Goal: Information Seeking & Learning: Check status

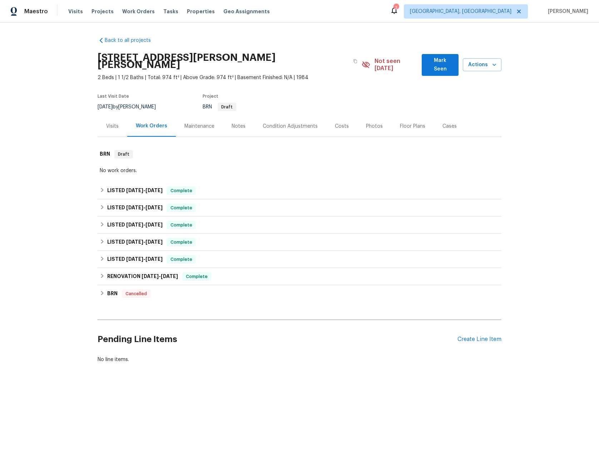
click at [109, 127] on div "Visits" at bounding box center [112, 126] width 13 height 7
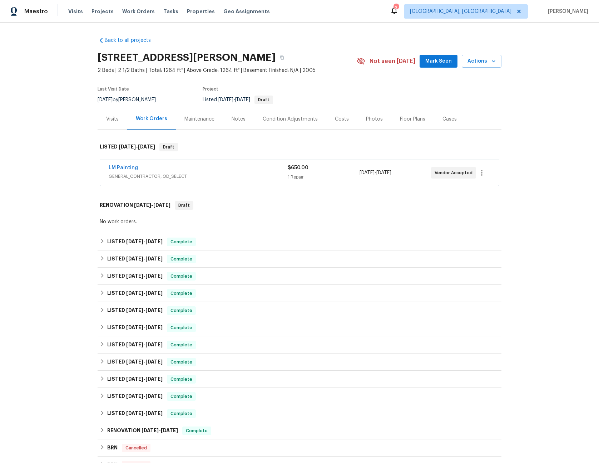
click at [114, 120] on div "Visits" at bounding box center [112, 118] width 13 height 7
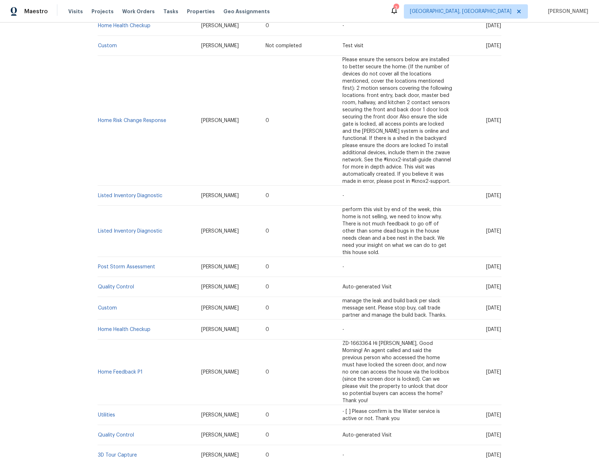
scroll to position [362, 0]
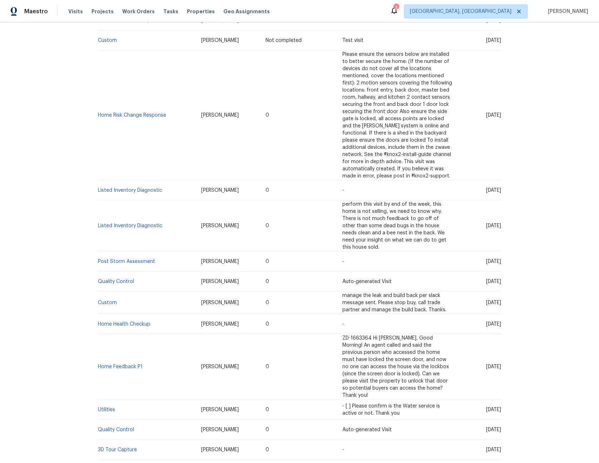
click at [387, 335] on span "ZD-1663364 Hi Juan, Good Morning! An agent called and said the previous person …" at bounding box center [396, 366] width 107 height 62
click at [343, 335] on span "ZD-1663364 Hi Juan, Good Morning! An agent called and said the previous person …" at bounding box center [396, 366] width 107 height 62
click at [121, 364] on link "Home Feedback P1" at bounding box center [120, 366] width 45 height 5
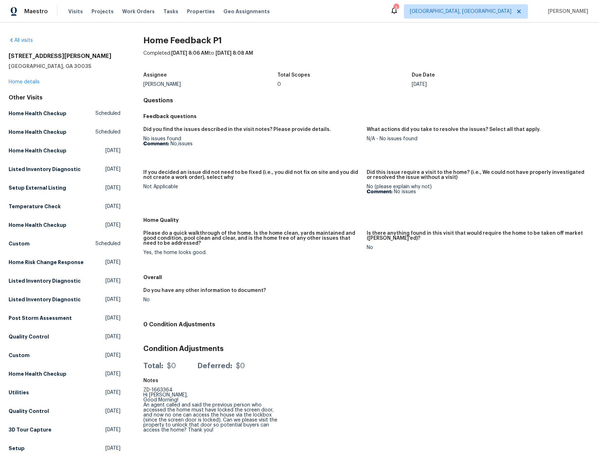
click at [164, 253] on div "Yes, the home looks good." at bounding box center [252, 252] width 218 height 5
click at [166, 139] on div "No issues found Comment: No,issues" at bounding box center [252, 141] width 218 height 10
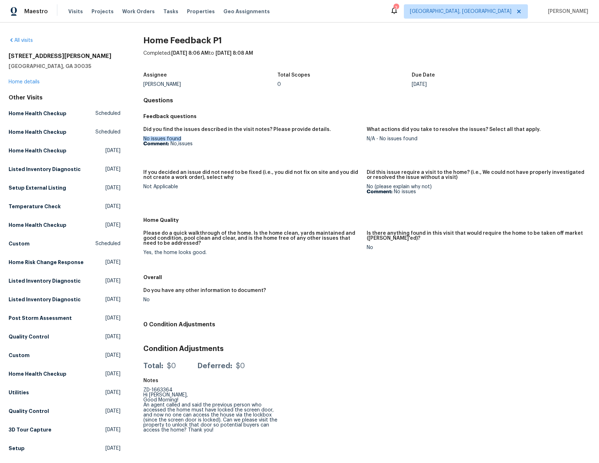
click at [166, 139] on div "No issues found Comment: No,issues" at bounding box center [252, 141] width 218 height 10
copy div "No issues found"
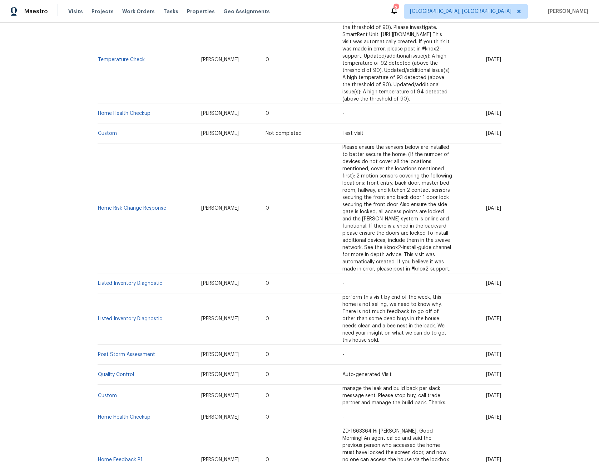
scroll to position [271, 0]
drag, startPoint x: 331, startPoint y: 351, endPoint x: 305, endPoint y: 348, distance: 27.0
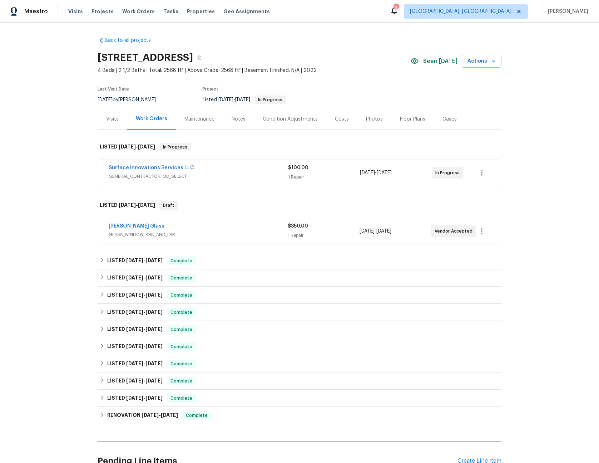
click at [109, 120] on div "Visits" at bounding box center [112, 118] width 13 height 7
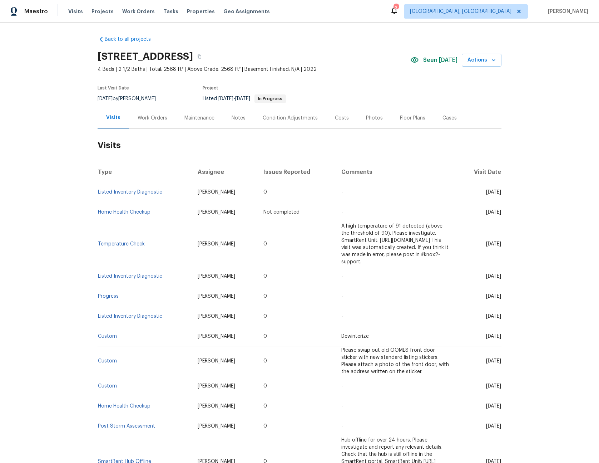
scroll to position [1, 0]
click at [161, 117] on div "Work Orders" at bounding box center [153, 117] width 30 height 7
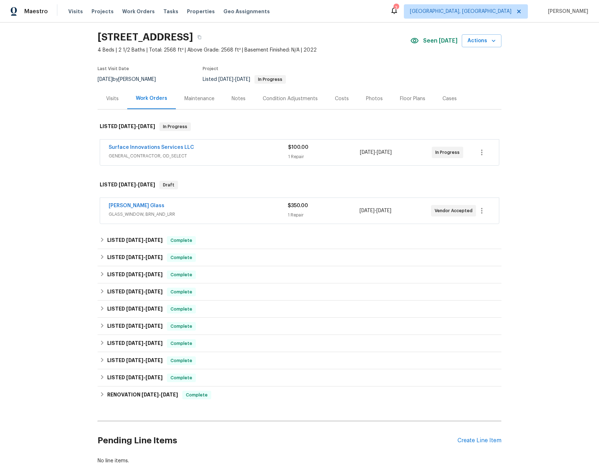
scroll to position [76, 0]
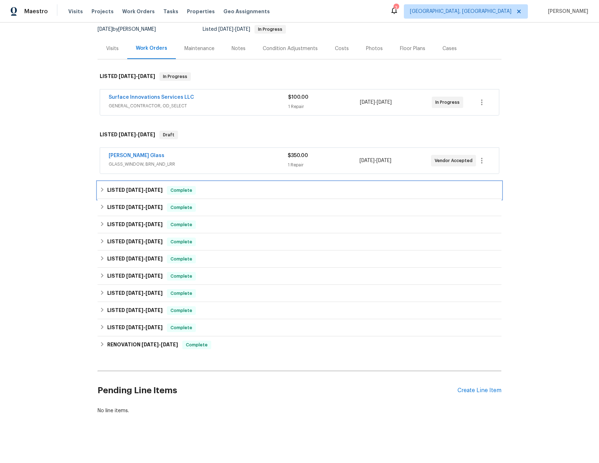
click at [126, 187] on span "7/10/25" at bounding box center [134, 189] width 17 height 5
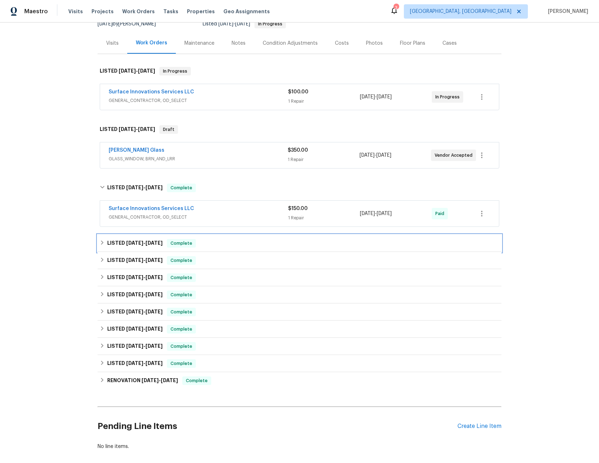
click at [127, 236] on div "LISTED 6/26/25 - 7/8/25 Complete" at bounding box center [300, 243] width 404 height 17
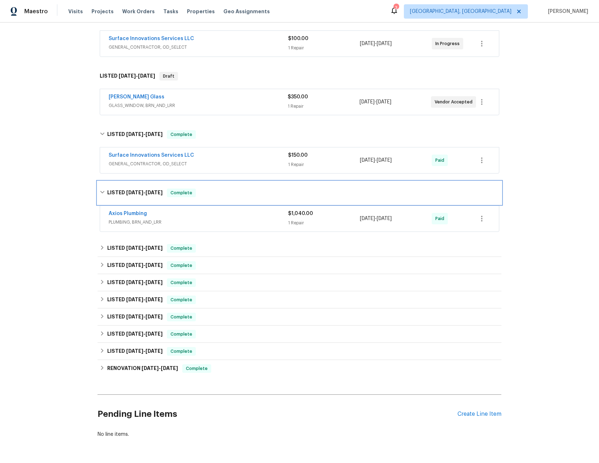
scroll to position [158, 0]
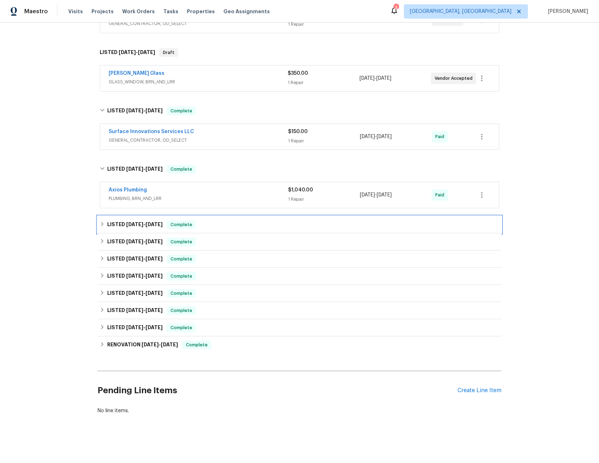
click at [127, 222] on span "5/14/25" at bounding box center [134, 224] width 17 height 5
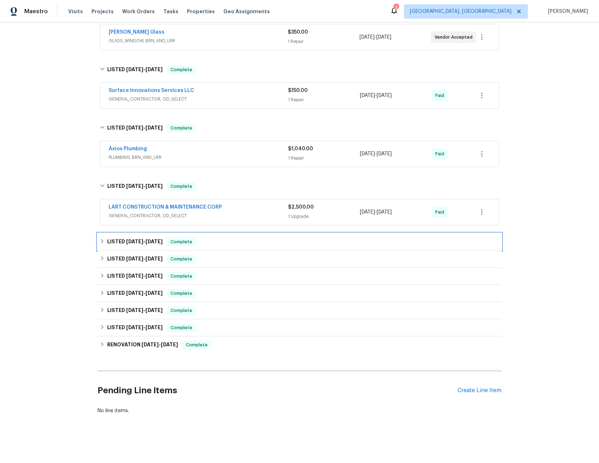
click at [127, 233] on div "LISTED 5/12/25 - 5/13/25 Complete" at bounding box center [300, 241] width 404 height 17
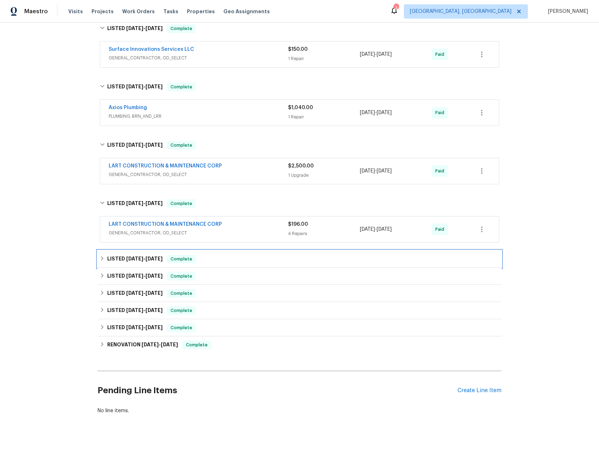
click at [127, 256] on span "4/30/25" at bounding box center [134, 258] width 17 height 5
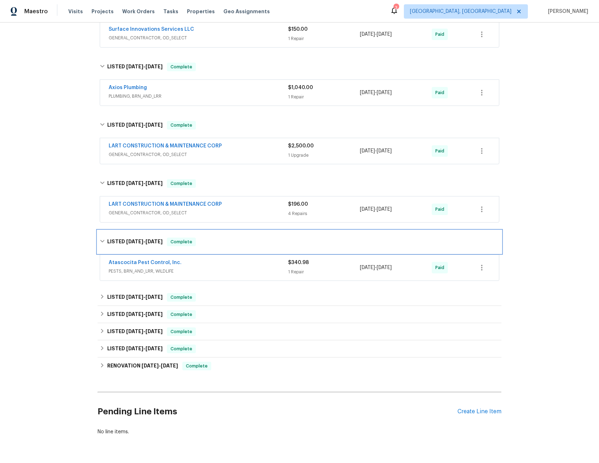
scroll to position [281, 0]
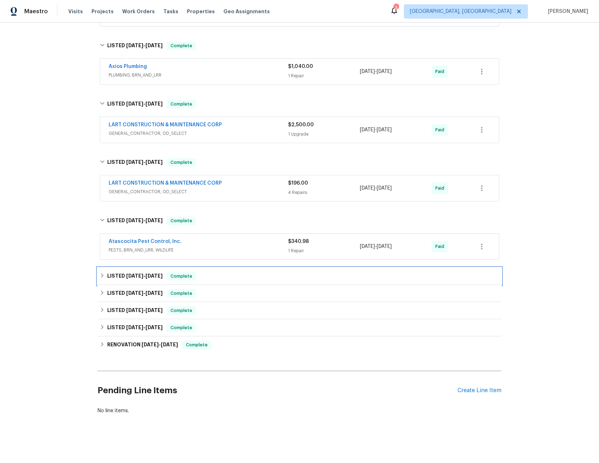
click at [127, 273] on span "1/16/25" at bounding box center [134, 275] width 17 height 5
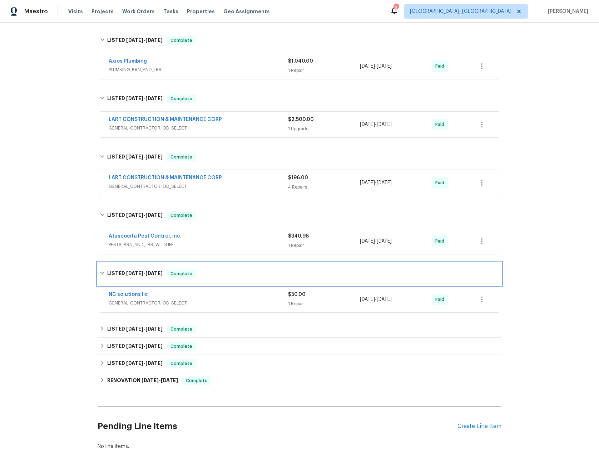
scroll to position [323, 0]
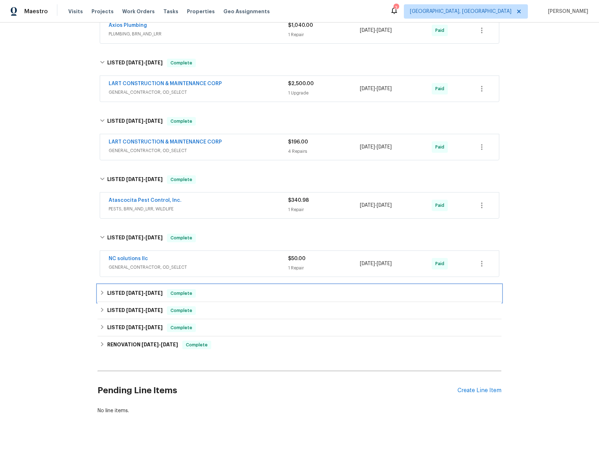
click at [127, 290] on span "8/30/24" at bounding box center [134, 292] width 17 height 5
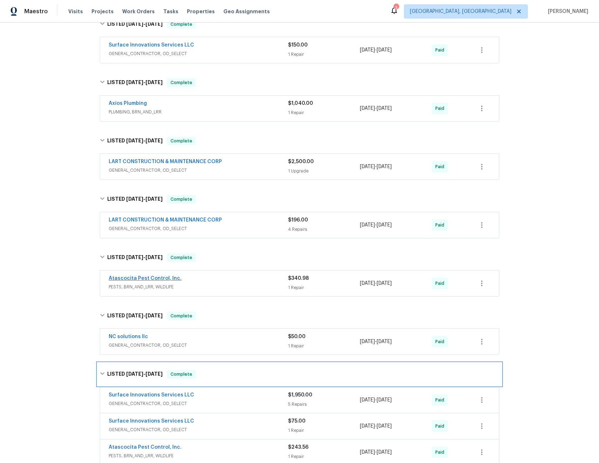
scroll to position [218, 0]
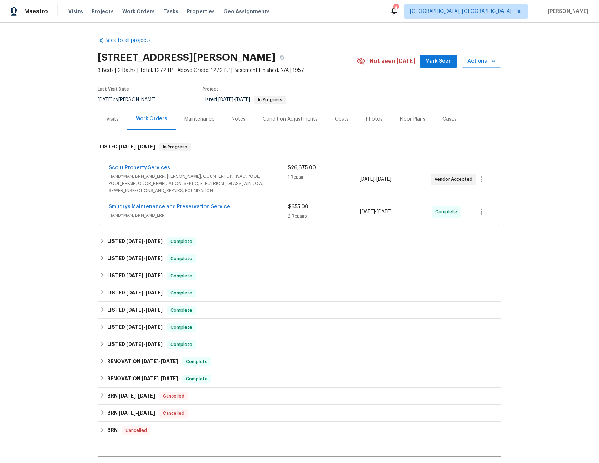
click at [106, 119] on div "Visits" at bounding box center [112, 118] width 13 height 7
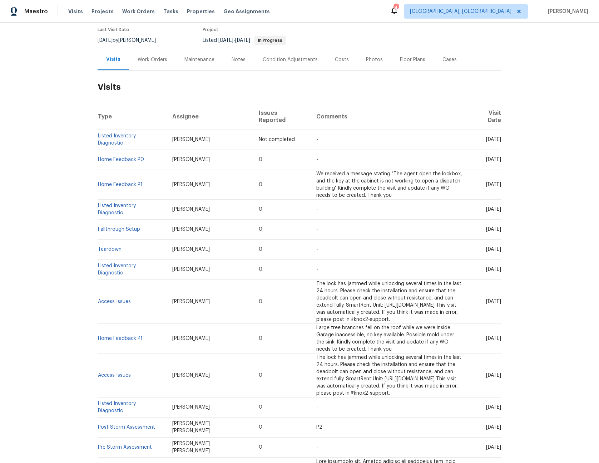
scroll to position [60, 0]
click at [358, 171] on span "We received a message stating "The agent open the lockbox, and the key at the c…" at bounding box center [389, 184] width 146 height 26
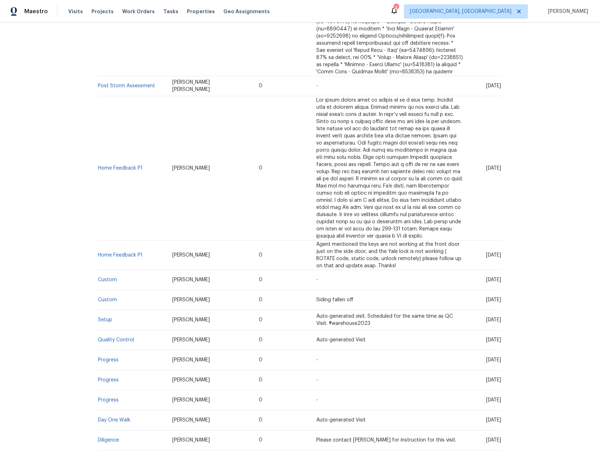
scroll to position [863, 0]
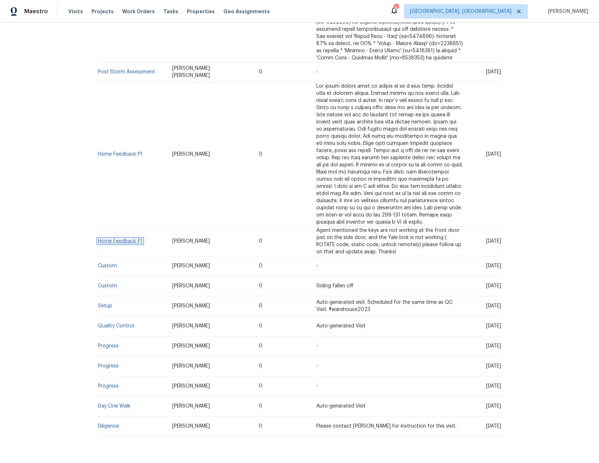
click at [125, 238] on link "Home Feedback P1" at bounding box center [120, 240] width 45 height 5
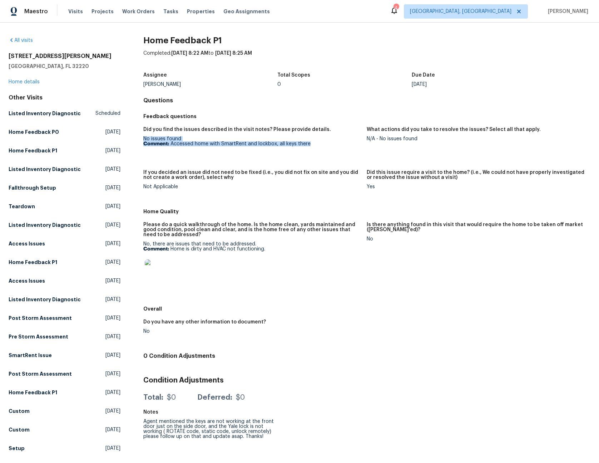
drag, startPoint x: 141, startPoint y: 138, endPoint x: 307, endPoint y: 143, distance: 167.0
click at [308, 143] on div "All visits 606 Jackson Ave N Jacksonville, FL 32220 Home details Other Visits L…" at bounding box center [300, 304] width 582 height 535
copy div "No issues found Comment: Accessed home with SmartRent and lockbox, all keys the…"
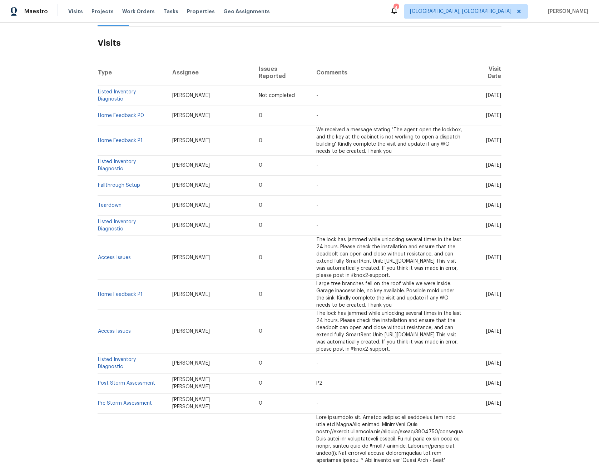
scroll to position [104, 0]
click at [123, 137] on link "Home Feedback P1" at bounding box center [120, 139] width 45 height 5
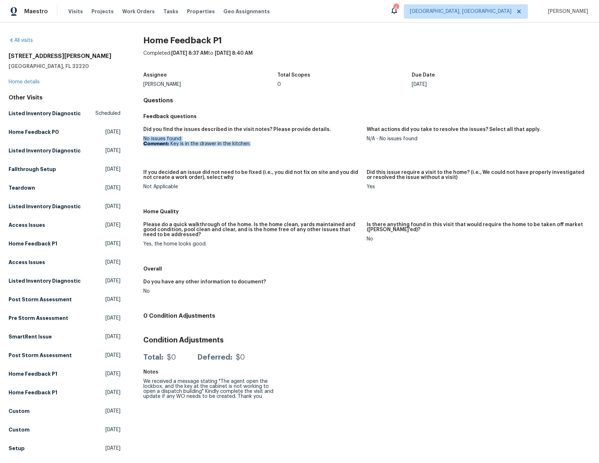
drag, startPoint x: 250, startPoint y: 144, endPoint x: 139, endPoint y: 140, distance: 110.6
click at [139, 140] on div "All visits 606 Jackson Ave N Jacksonville, FL 32220 Home details Other Visits L…" at bounding box center [300, 304] width 582 height 535
copy div "No issues found Comment: Key is in the drawer in the kitchen."
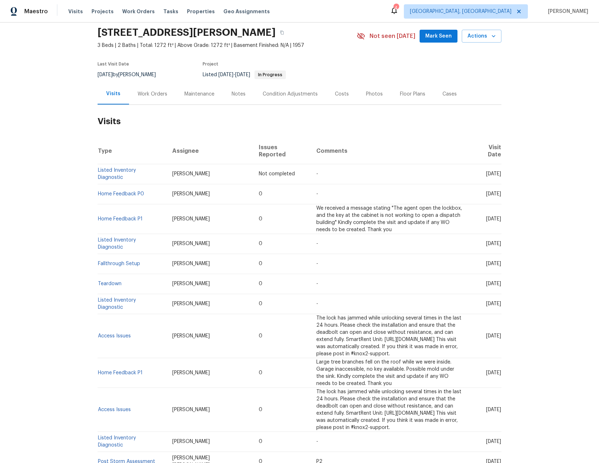
scroll to position [25, 0]
click at [122, 191] on link "Home Feedback P0" at bounding box center [121, 193] width 46 height 5
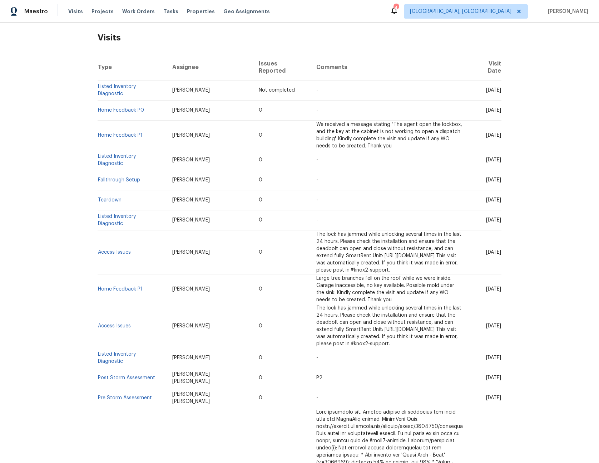
scroll to position [112, 0]
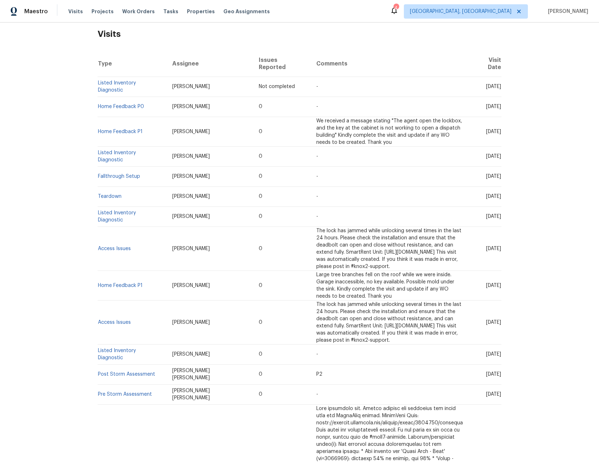
click at [364, 235] on td "The lock has jammed while unlocking several times in the last 24 hours. Please …" at bounding box center [390, 248] width 158 height 44
click at [119, 246] on link "Access Issues" at bounding box center [114, 248] width 33 height 5
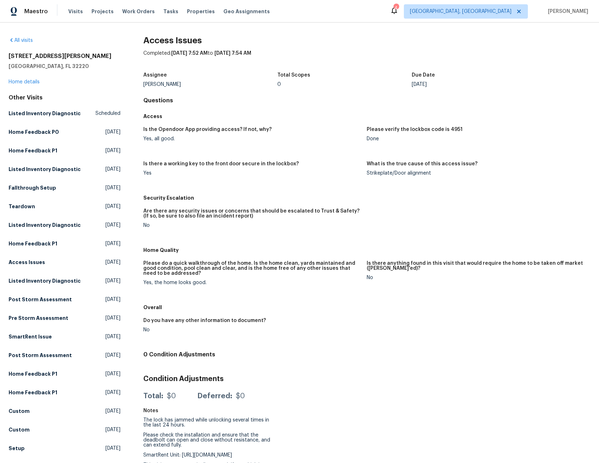
click at [180, 137] on div "Yes, all good." at bounding box center [252, 138] width 218 height 5
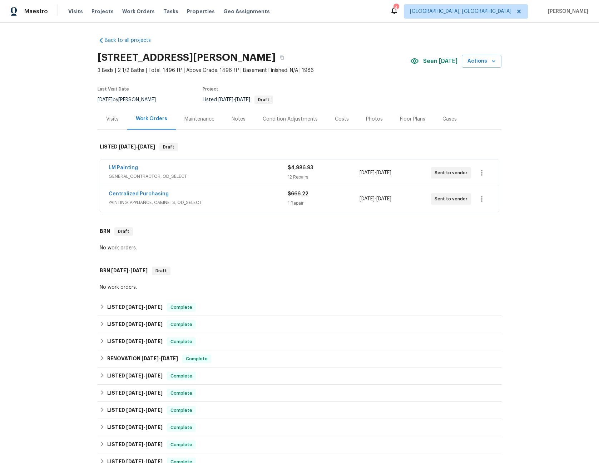
click at [110, 119] on div "Visits" at bounding box center [112, 118] width 13 height 7
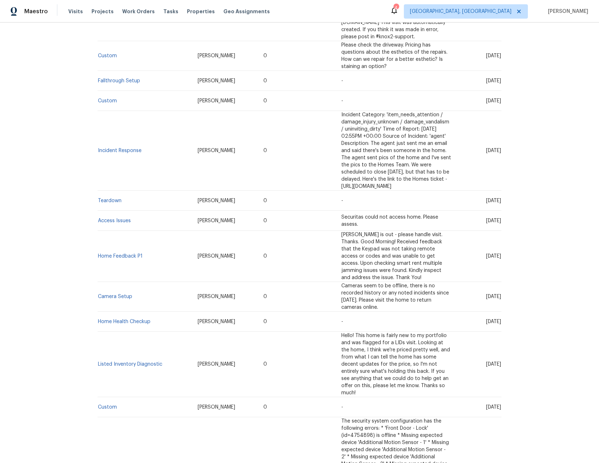
scroll to position [1887, 0]
click at [64, 187] on div "Back to all projects 6235 Marbut Farms Trl, Lithonia, GA 30058 3 Beds | 2 1/2 B…" at bounding box center [299, 243] width 599 height 440
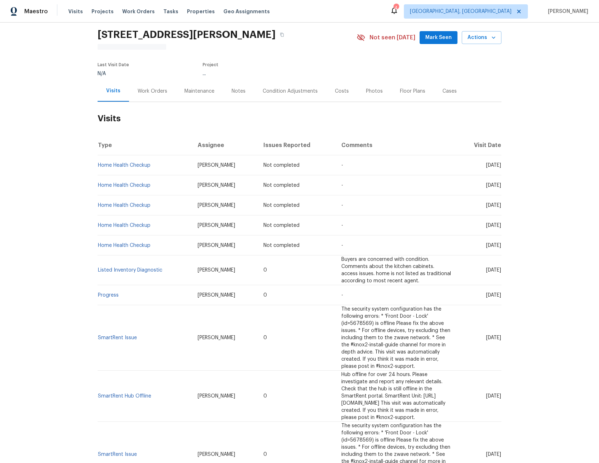
scroll to position [24, 0]
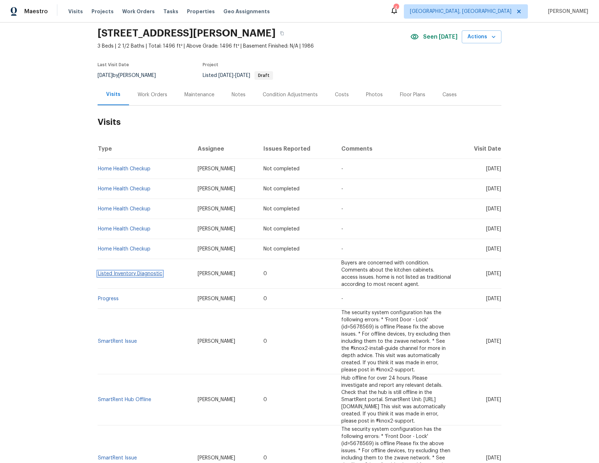
click at [122, 271] on link "Listed Inventory Diagnostic" at bounding box center [130, 273] width 64 height 5
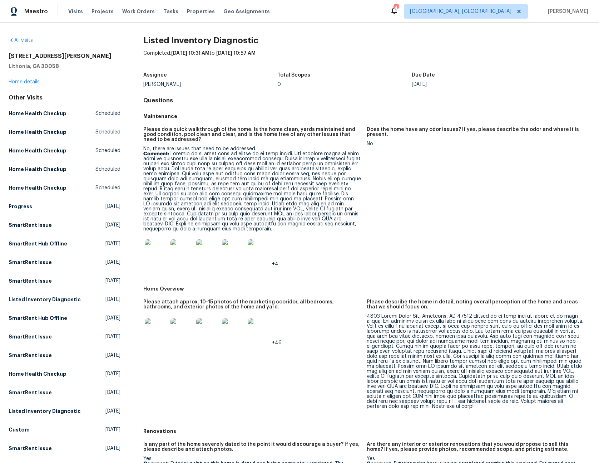
click at [204, 189] on p "Comment:" at bounding box center [252, 191] width 218 height 80
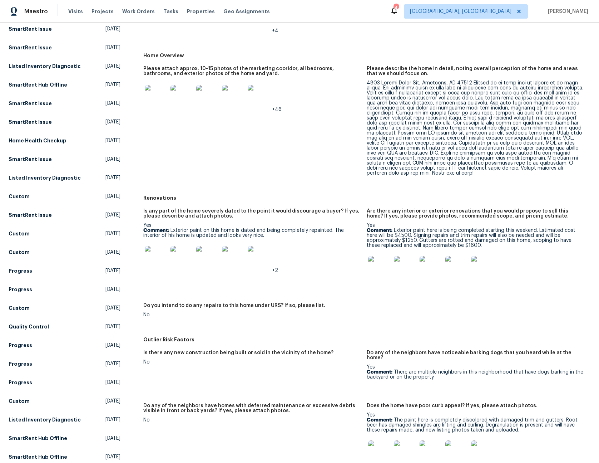
scroll to position [245, 0]
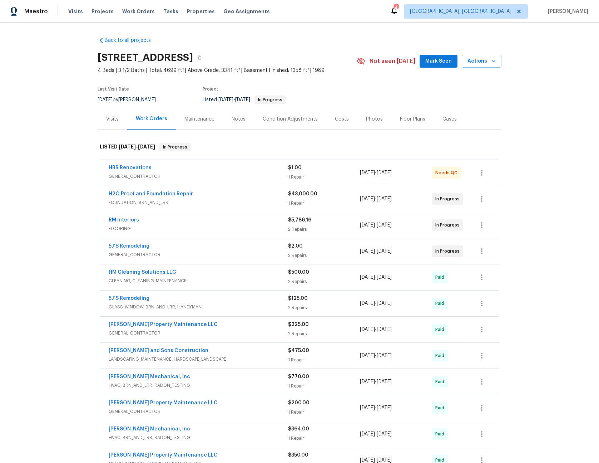
click at [112, 117] on div "Visits" at bounding box center [112, 118] width 13 height 7
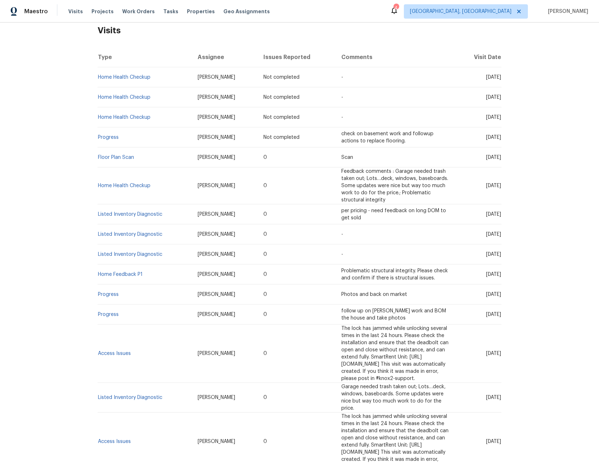
scroll to position [117, 0]
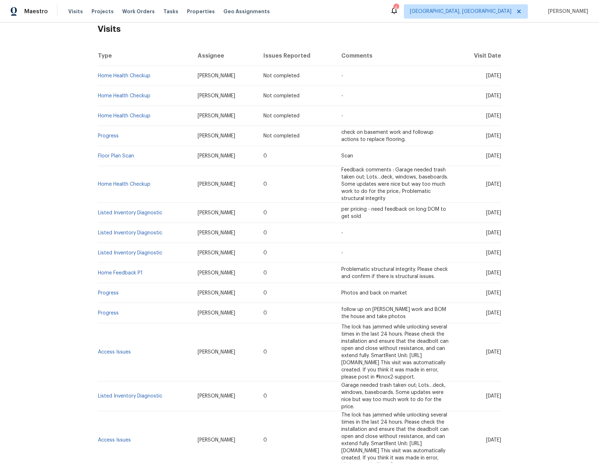
click at [343, 190] on td "Feedback comments : Garage needed trash taken out; Lots…deck, windows, baseboar…" at bounding box center [396, 184] width 121 height 37
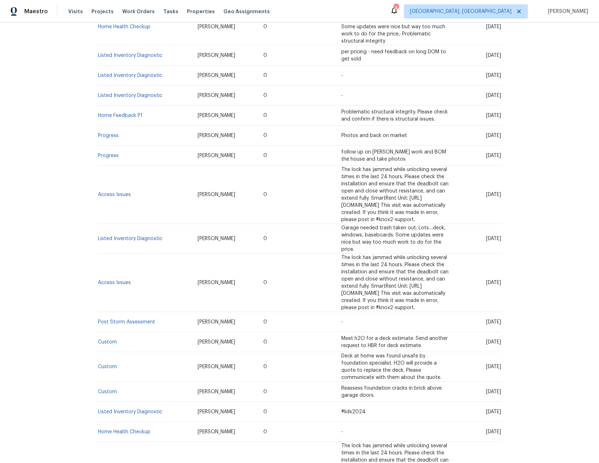
scroll to position [275, 0]
click at [115, 191] on link "Access Issues" at bounding box center [114, 193] width 33 height 5
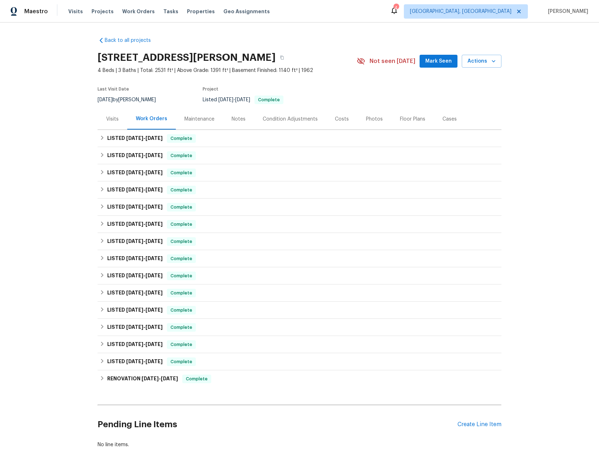
click at [110, 118] on div "Visits" at bounding box center [112, 118] width 13 height 7
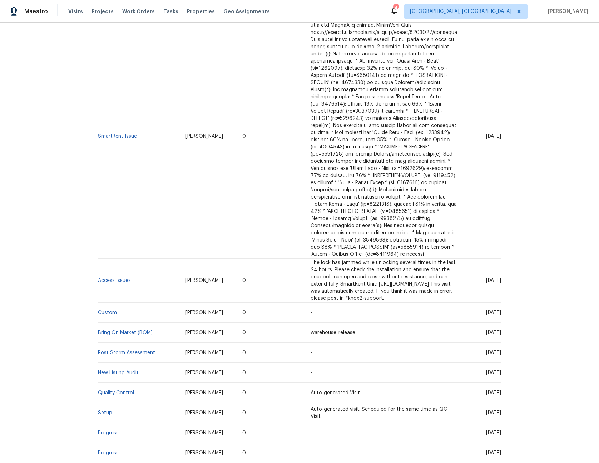
scroll to position [1203, 0]
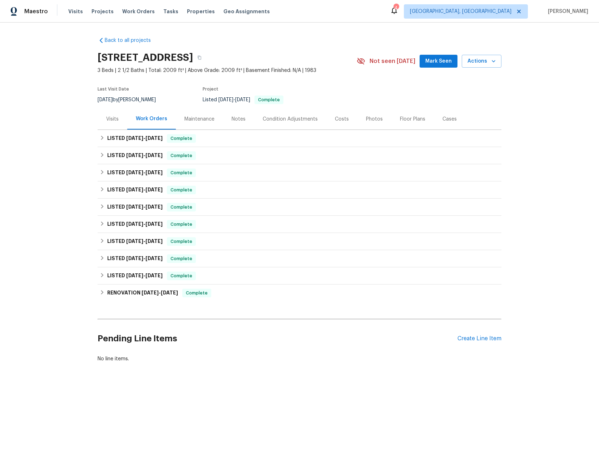
click at [113, 122] on div "Visits" at bounding box center [112, 118] width 13 height 7
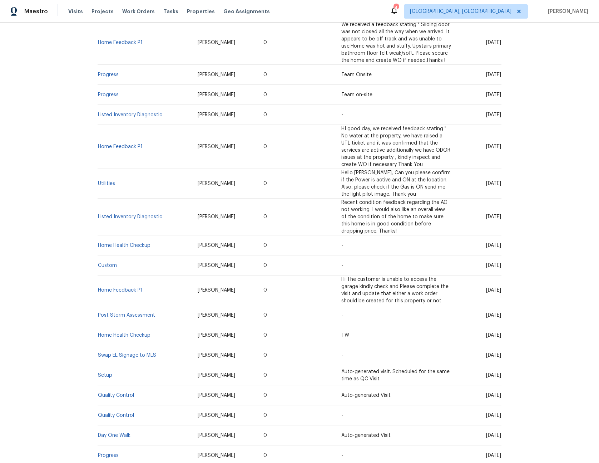
scroll to position [449, 0]
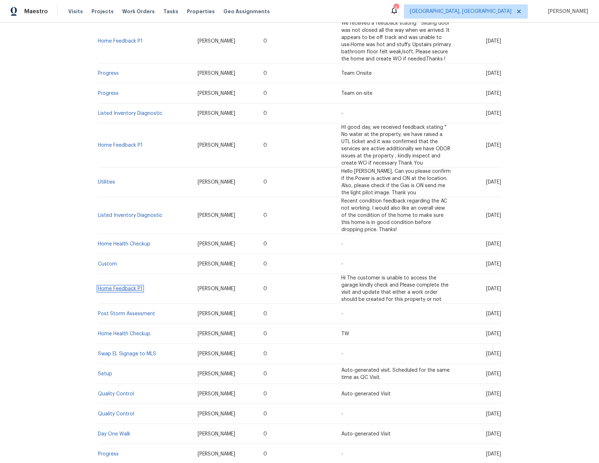
click at [124, 286] on link "Home Feedback P1" at bounding box center [120, 288] width 45 height 5
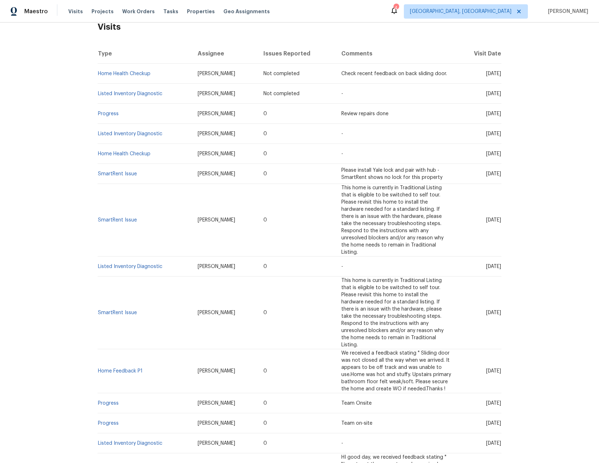
scroll to position [87, 0]
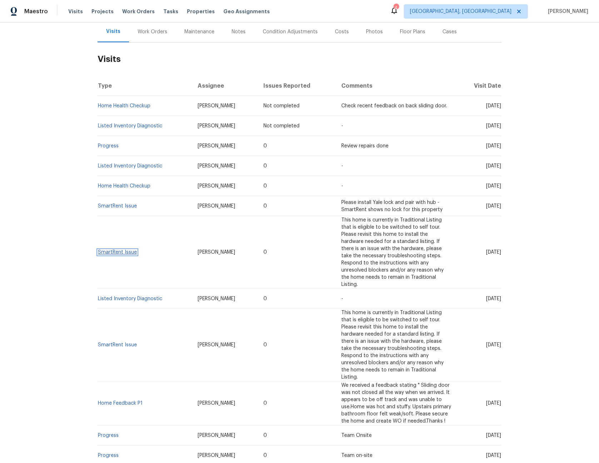
click at [106, 250] on link "SmartRent Issue" at bounding box center [117, 252] width 39 height 5
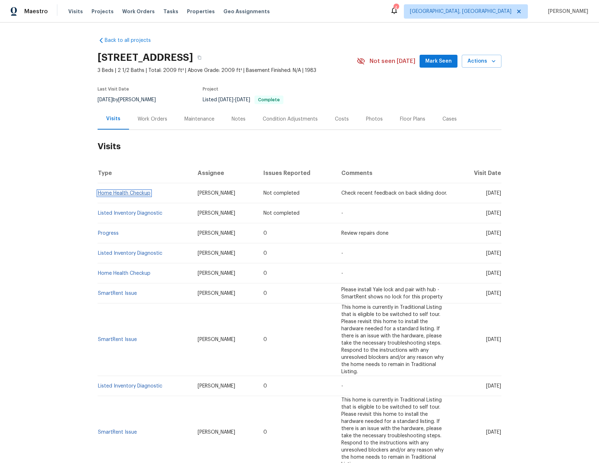
click at [132, 191] on link "Home Health Checkup" at bounding box center [124, 193] width 53 height 5
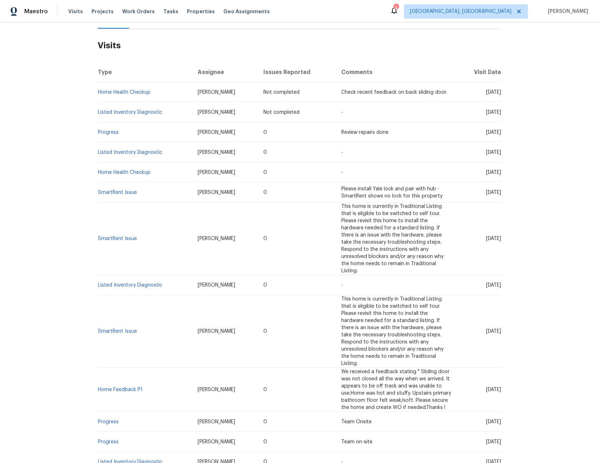
scroll to position [101, 0]
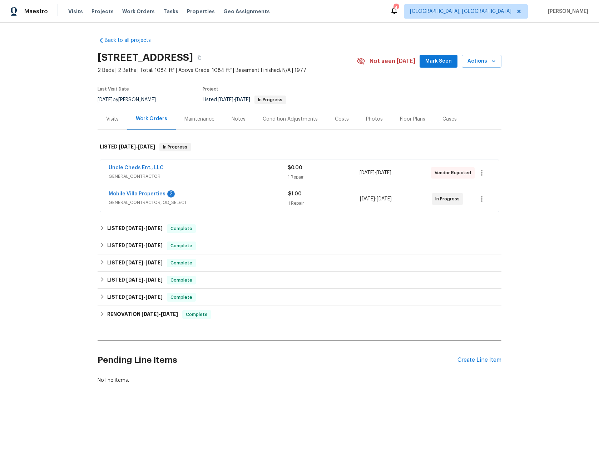
click at [110, 123] on div "Visits" at bounding box center [112, 118] width 13 height 7
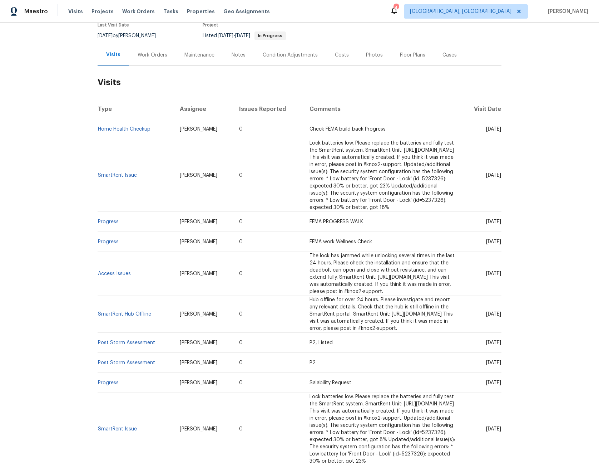
scroll to position [14, 0]
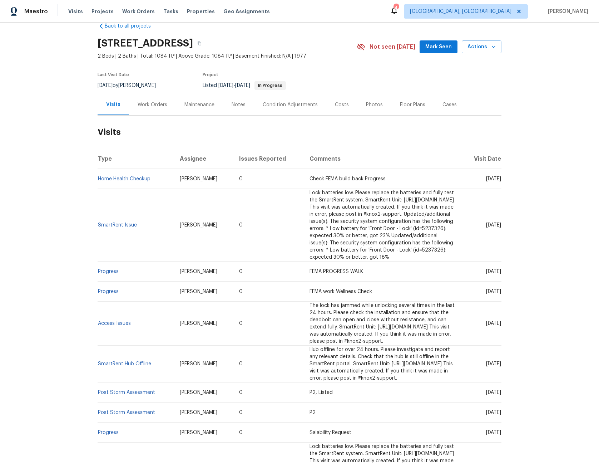
click at [138, 108] on div "Work Orders" at bounding box center [153, 104] width 30 height 7
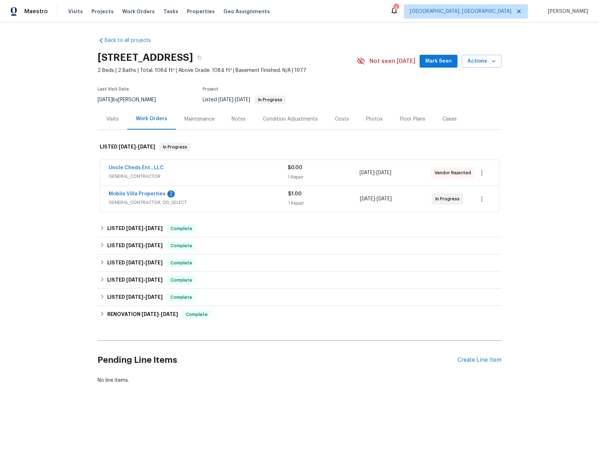
click at [234, 123] on div "Notes" at bounding box center [239, 118] width 14 height 7
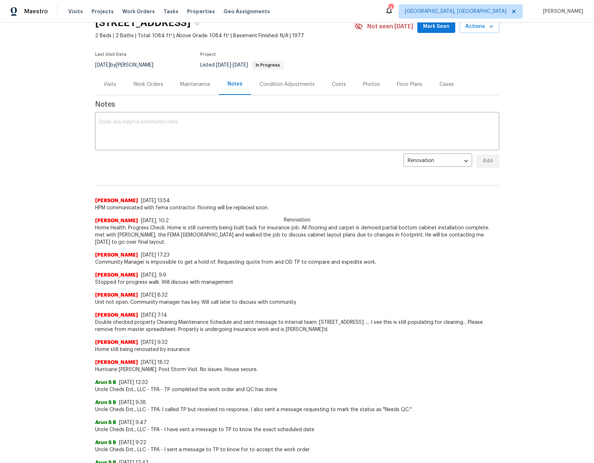
scroll to position [69, 0]
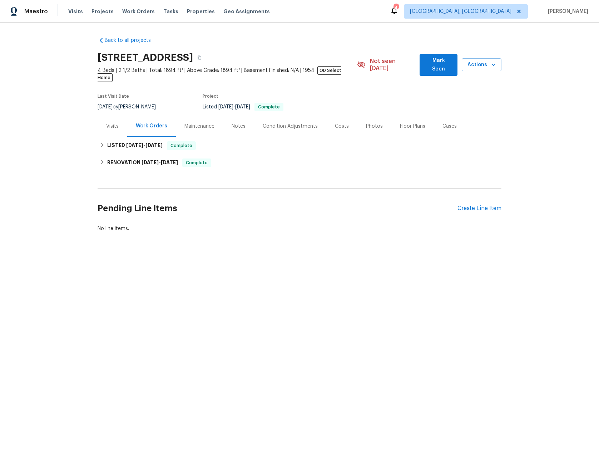
click at [109, 123] on div "Visits" at bounding box center [112, 126] width 13 height 7
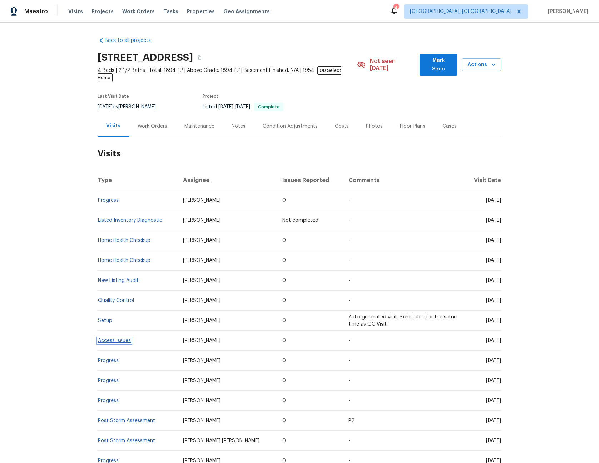
click at [117, 338] on link "Access Issues" at bounding box center [114, 340] width 33 height 5
click at [133, 238] on link "Home Health Checkup" at bounding box center [124, 240] width 53 height 5
click at [112, 198] on link "Progress" at bounding box center [108, 200] width 21 height 5
click at [143, 123] on div "Work Orders" at bounding box center [153, 126] width 30 height 7
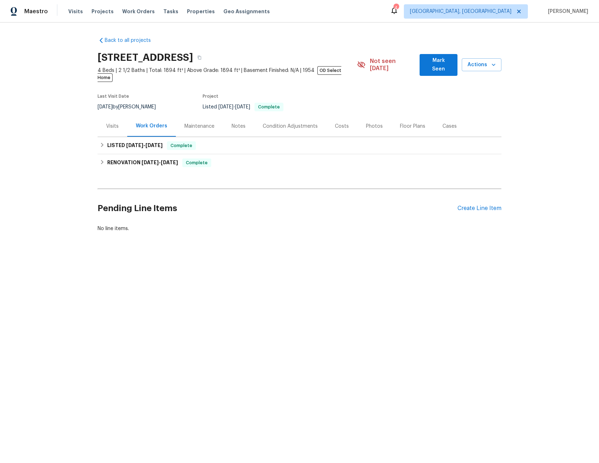
drag, startPoint x: 111, startPoint y: 123, endPoint x: 126, endPoint y: 110, distance: 19.8
click at [111, 123] on div "Visits" at bounding box center [113, 125] width 30 height 21
